Goal: Task Accomplishment & Management: Manage account settings

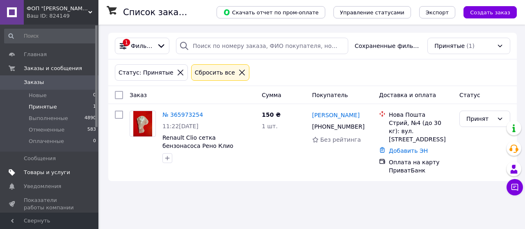
click at [52, 171] on span "Товары и услуги" at bounding box center [47, 172] width 46 height 7
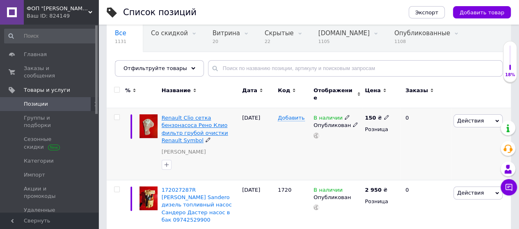
scroll to position [82, 0]
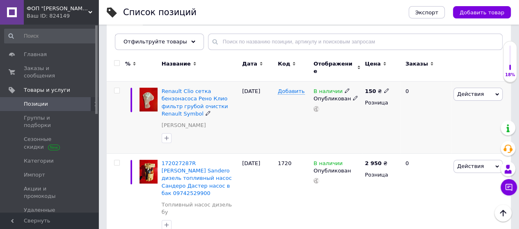
click at [318, 106] on div at bounding box center [315, 109] width 7 height 6
click at [317, 106] on use at bounding box center [316, 109] width 6 height 6
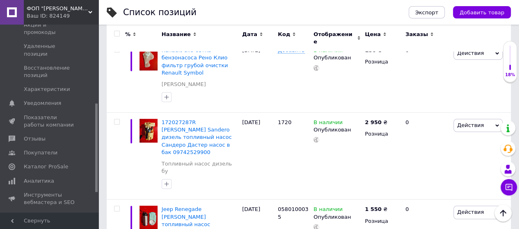
scroll to position [205, 0]
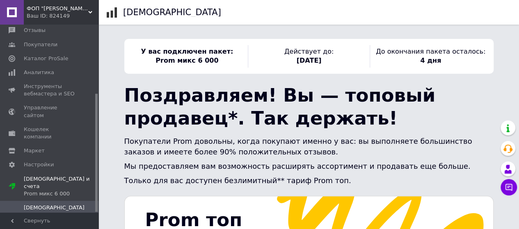
click at [41, 218] on span "Счета" at bounding box center [50, 221] width 52 height 7
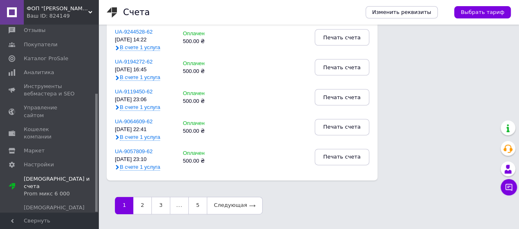
scroll to position [497, 0]
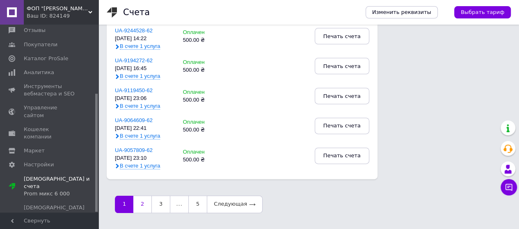
click at [144, 207] on link "2" at bounding box center [142, 204] width 18 height 17
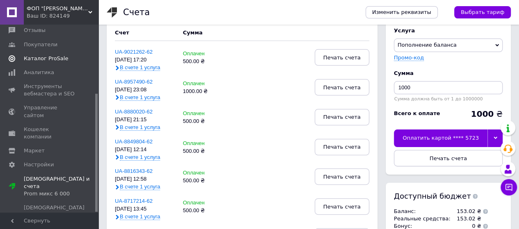
scroll to position [41, 0]
